Goal: Task Accomplishment & Management: Manage account settings

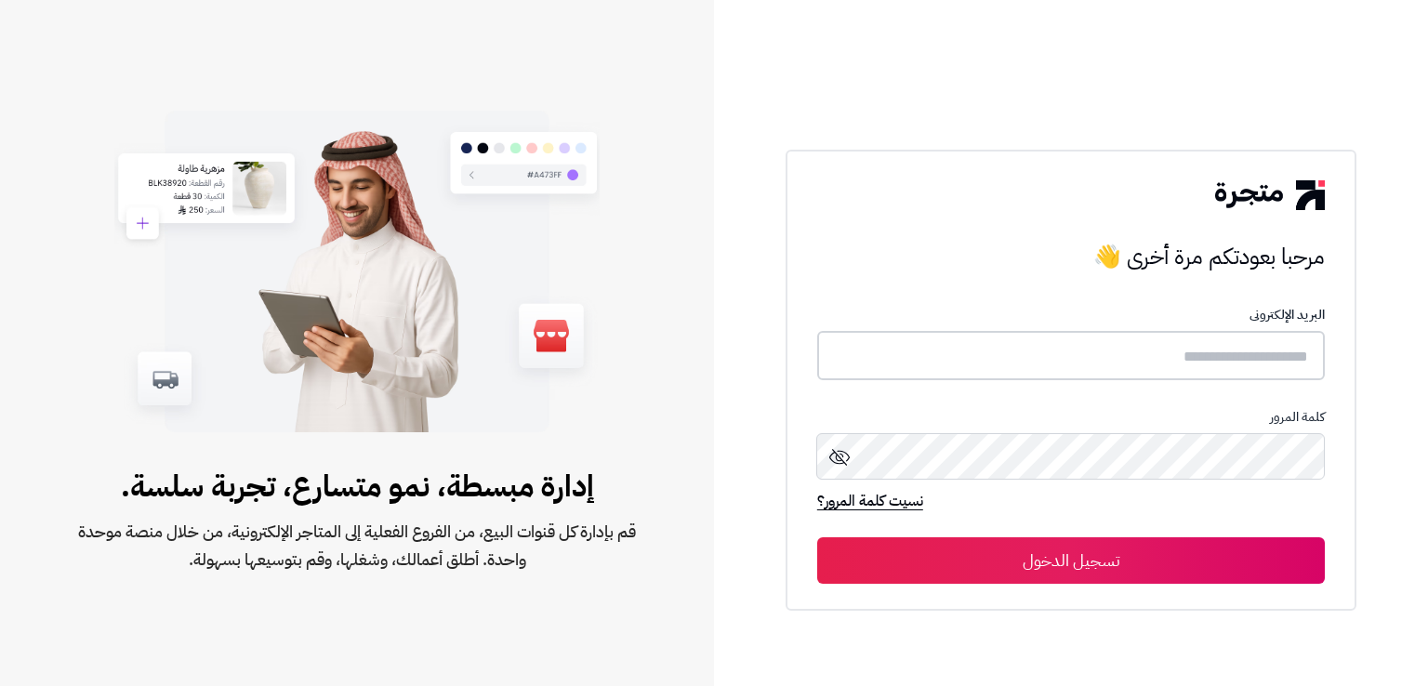
type input "**********"
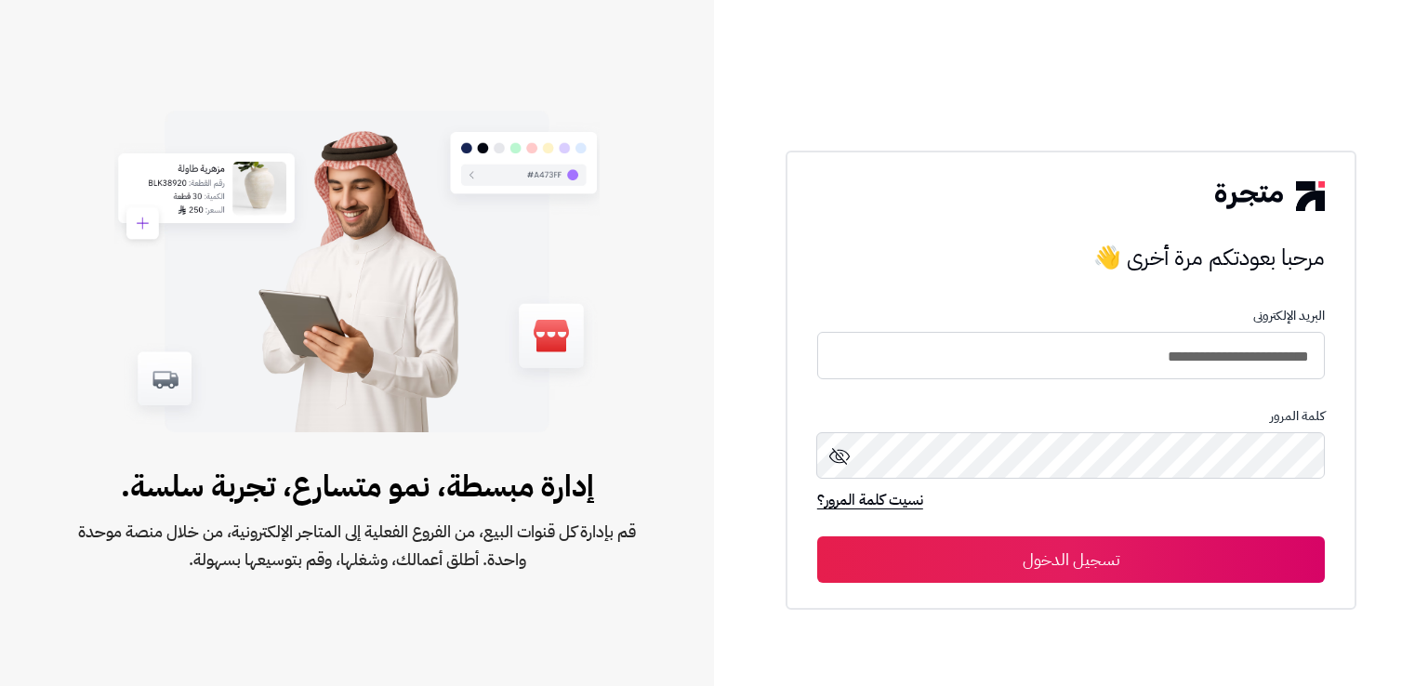
click at [1150, 551] on button "تسجيل الدخول" at bounding box center [1071, 560] width 508 height 46
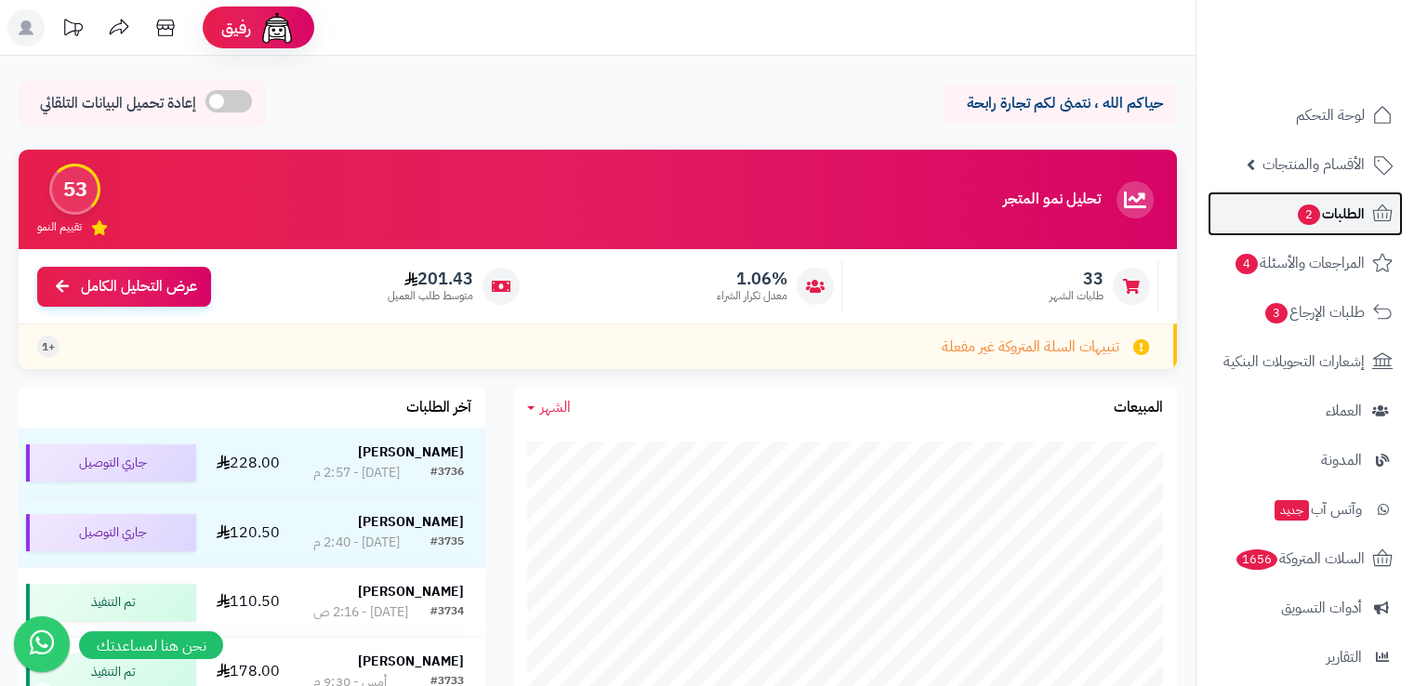
click at [1325, 220] on span "الطلبات 2" at bounding box center [1330, 214] width 69 height 26
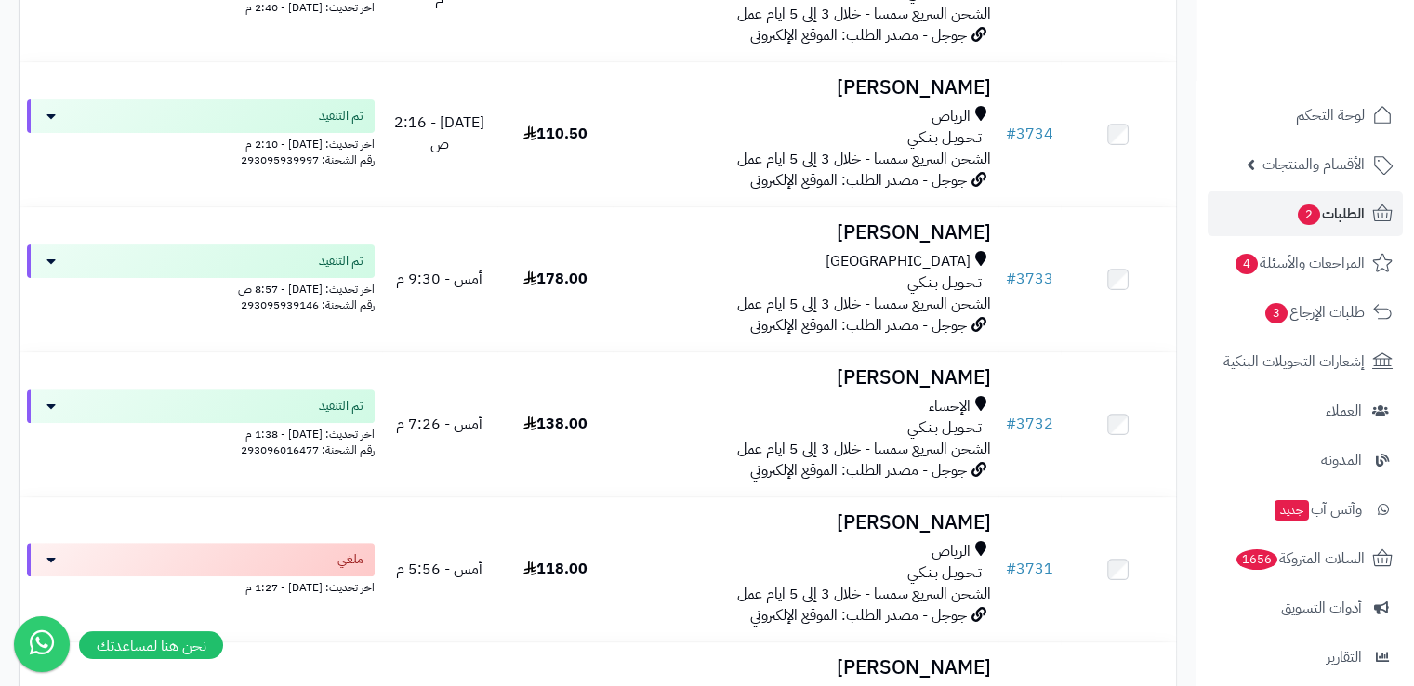
scroll to position [516, 0]
